Goal: Book appointment/travel/reservation

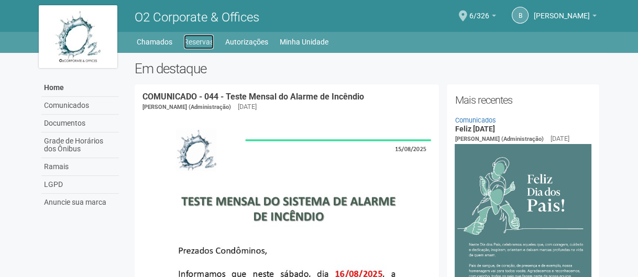
click at [193, 49] on link "Reservas" at bounding box center [199, 42] width 30 height 15
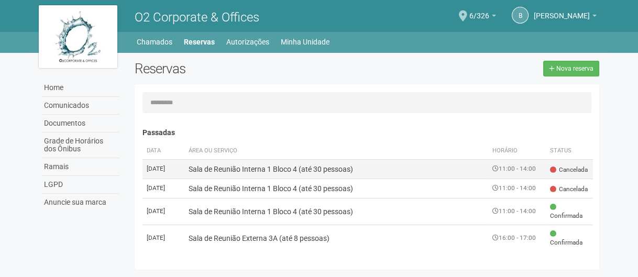
click at [287, 177] on td "Sala de Reunião Interna 1 Bloco 4 (até 30 pessoas)" at bounding box center [336, 168] width 304 height 19
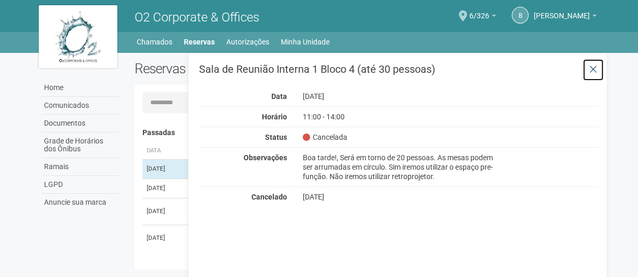
click at [589, 65] on icon at bounding box center [593, 69] width 8 height 10
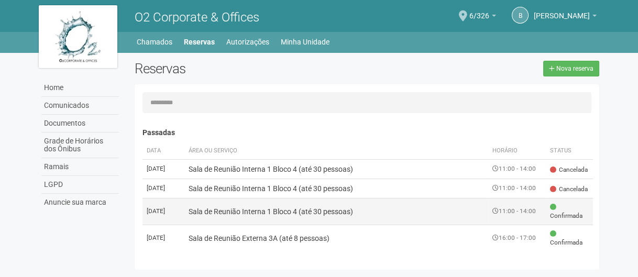
click at [459, 219] on td "Sala de Reunião Interna 1 Bloco 4 (até 30 pessoas)" at bounding box center [336, 211] width 304 height 27
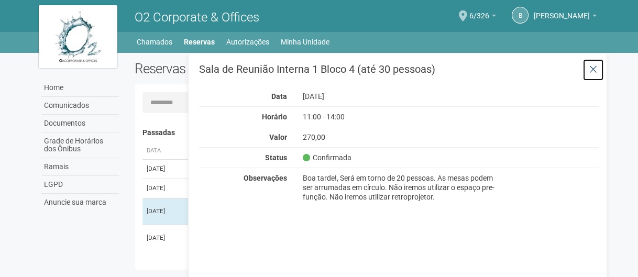
click at [592, 68] on icon at bounding box center [593, 69] width 8 height 10
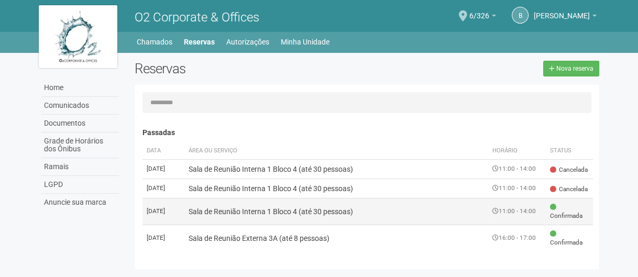
click at [350, 225] on td "Sala de Reunião Interna 1 Bloco 4 (até 30 pessoas)" at bounding box center [336, 211] width 304 height 27
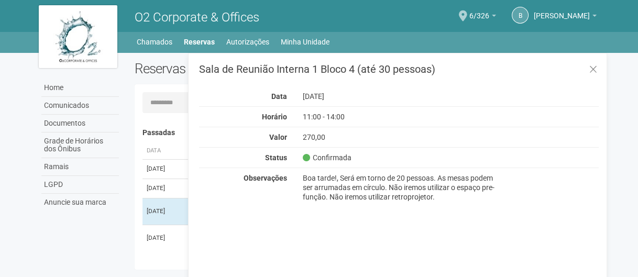
click at [331, 138] on div "270,00" at bounding box center [399, 137] width 208 height 9
click at [593, 68] on icon at bounding box center [593, 69] width 8 height 10
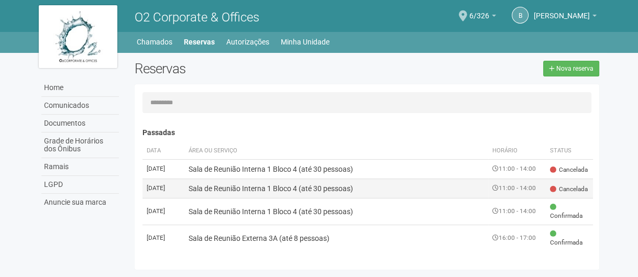
scroll to position [16, 0]
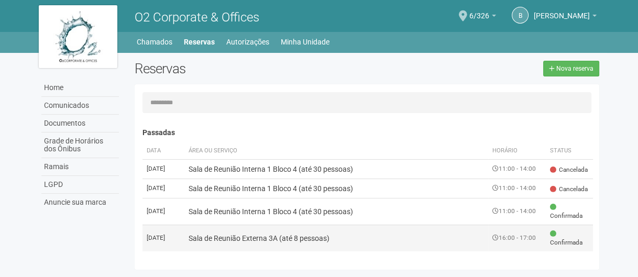
click at [292, 240] on td "Sala de Reunião Externa 3A (até 8 pessoas)" at bounding box center [336, 238] width 304 height 27
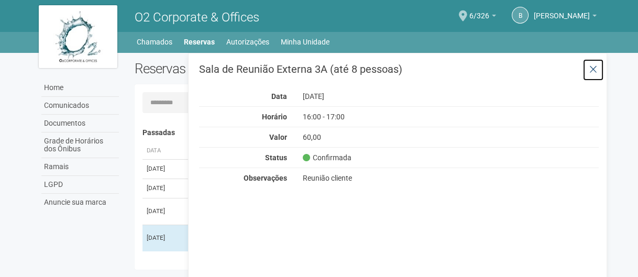
click at [593, 65] on icon at bounding box center [593, 69] width 8 height 10
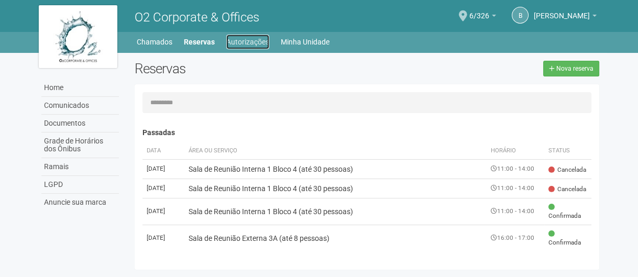
click at [236, 35] on link "Autorizações" at bounding box center [247, 42] width 43 height 15
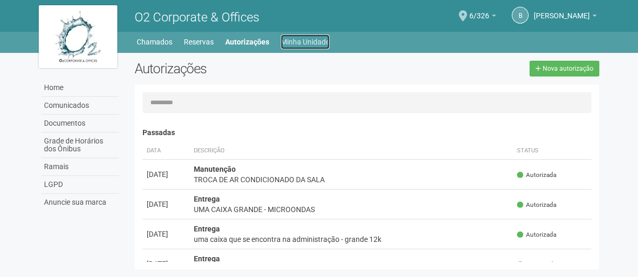
click at [294, 41] on link "Minha Unidade" at bounding box center [305, 42] width 49 height 15
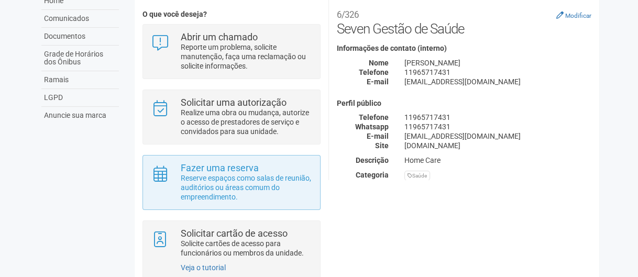
scroll to position [115, 0]
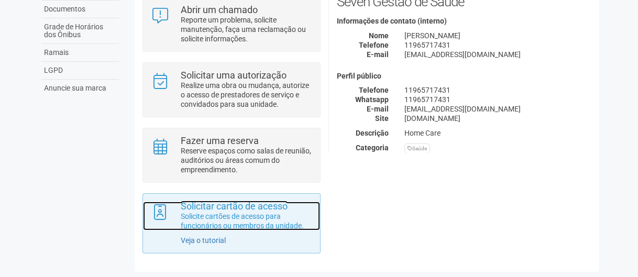
click at [205, 210] on strong "Solicitar cartão de acesso" at bounding box center [234, 206] width 107 height 11
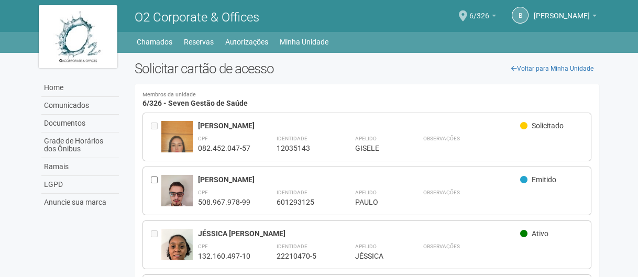
click at [489, 19] on span "6/326" at bounding box center [479, 11] width 20 height 18
